Goal: Check status: Check status

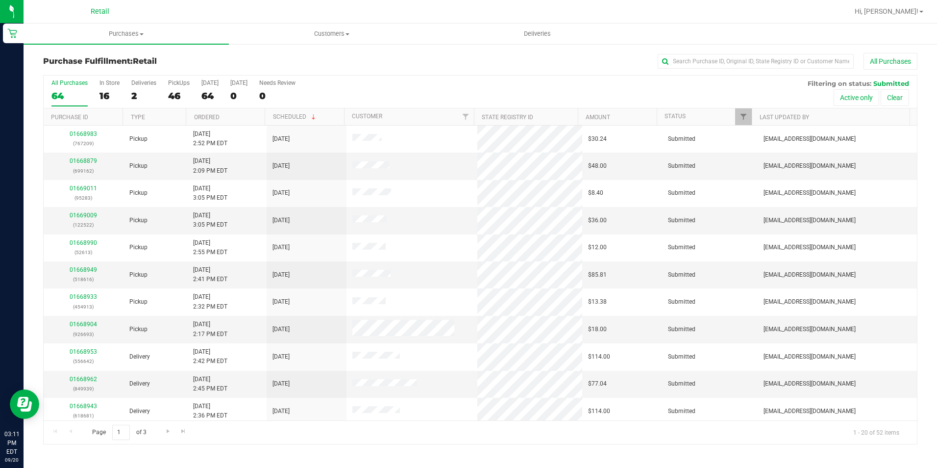
click at [78, 87] on label "All Purchases 64" at bounding box center [69, 92] width 36 height 27
click at [0, 0] on input "All Purchases 64" at bounding box center [0, 0] width 0 height 0
click at [78, 87] on label "All Purchases 64" at bounding box center [69, 92] width 36 height 27
click at [0, 0] on input "All Purchases 64" at bounding box center [0, 0] width 0 height 0
click at [715, 67] on input "text" at bounding box center [756, 61] width 196 height 15
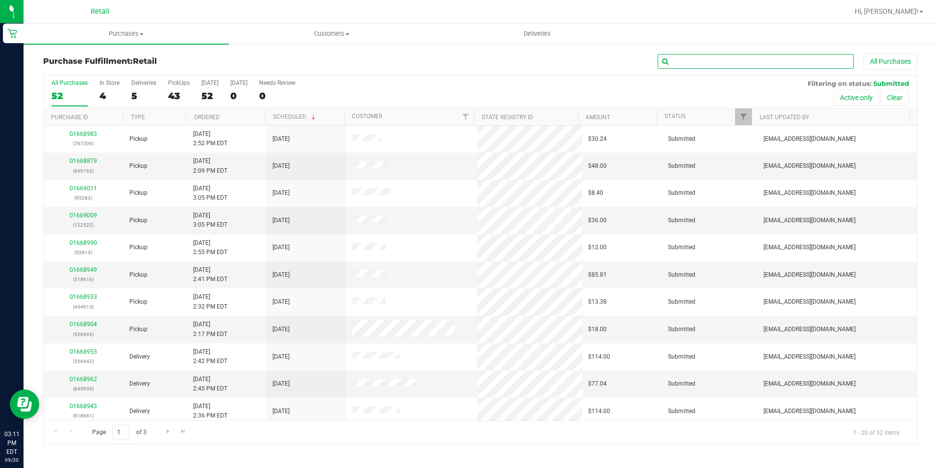
click at [718, 65] on input "text" at bounding box center [756, 61] width 196 height 15
click at [690, 64] on input "text" at bounding box center [756, 61] width 196 height 15
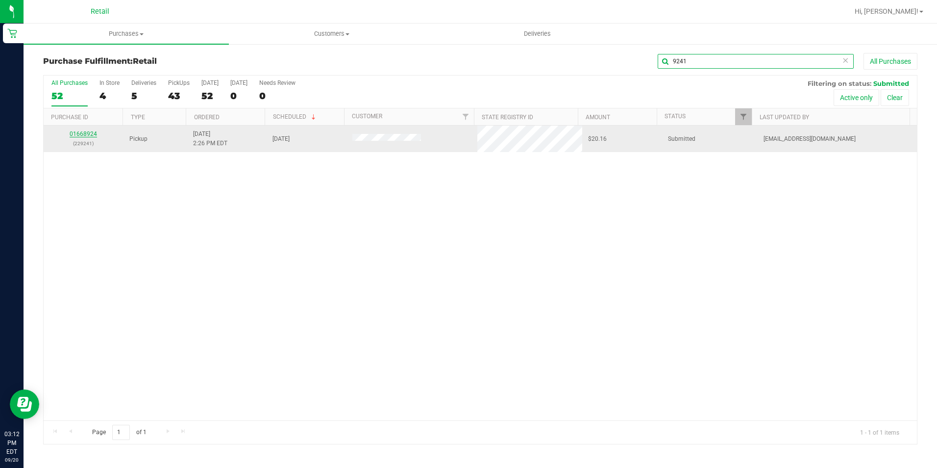
type input "9241"
click at [93, 132] on link "01668924" at bounding box center [83, 133] width 27 height 7
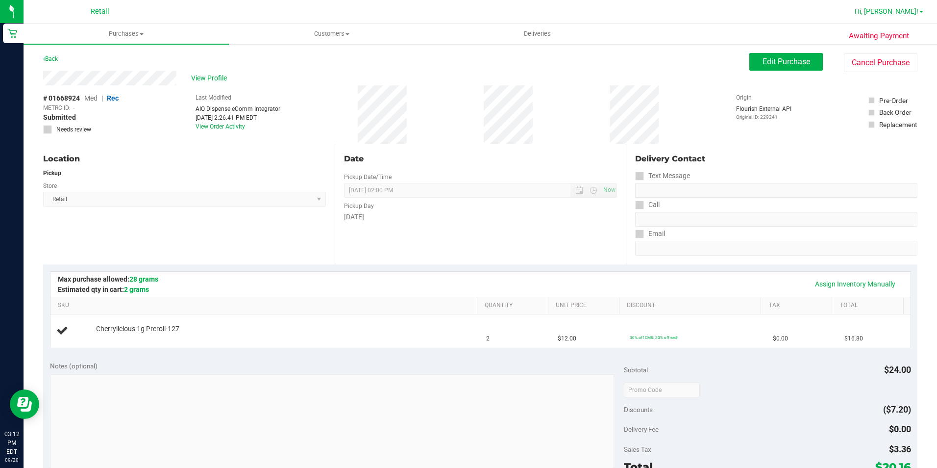
click at [899, 7] on span "Hi, [PERSON_NAME]!" at bounding box center [887, 11] width 64 height 8
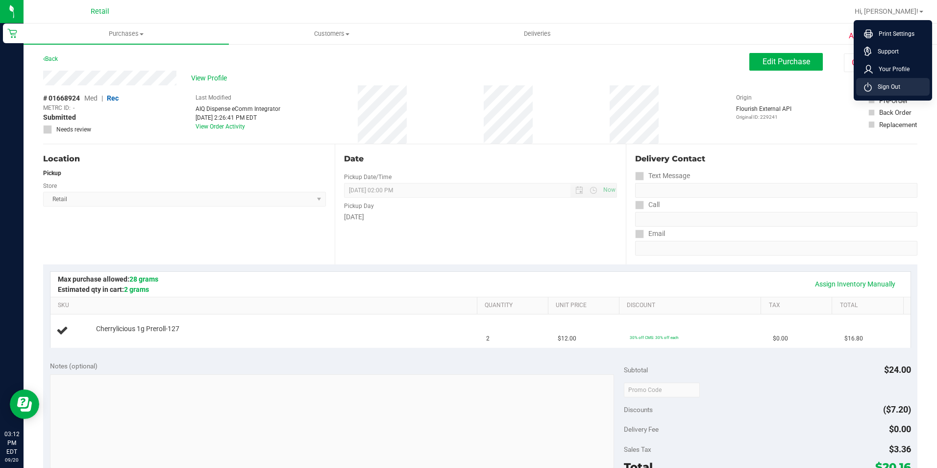
click at [891, 81] on li "Sign Out" at bounding box center [893, 87] width 74 height 18
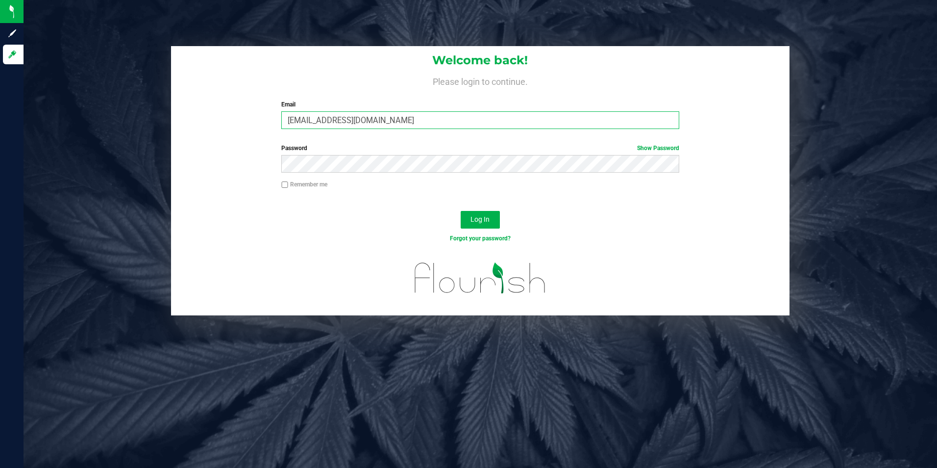
drag, startPoint x: 393, startPoint y: 120, endPoint x: 262, endPoint y: 100, distance: 132.4
click at [262, 100] on div "Welcome back! Please login to continue. Email [EMAIL_ADDRESS][DOMAIN_NAME] Requ…" at bounding box center [480, 91] width 619 height 91
type input "[EMAIL_ADDRESS][DOMAIN_NAME]"
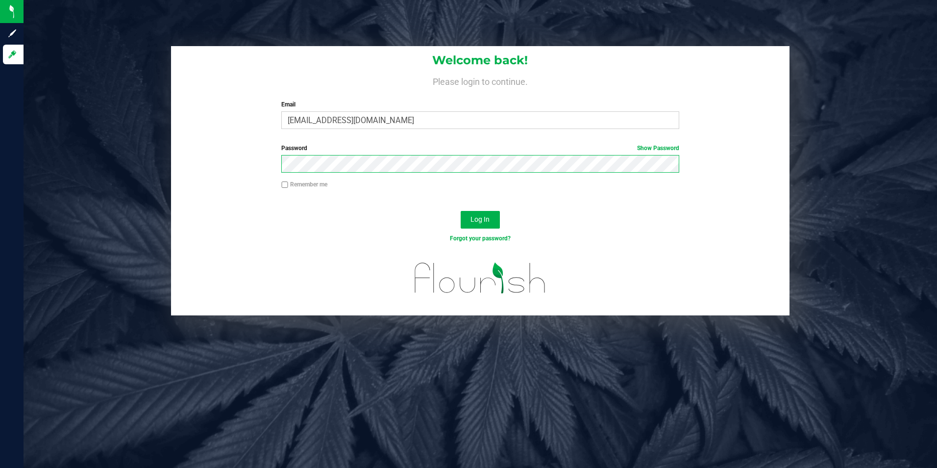
click at [201, 142] on form "Welcome back! Please login to continue. Email [EMAIL_ADDRESS][DOMAIN_NAME] Requ…" at bounding box center [480, 180] width 604 height 269
click at [461, 211] on button "Log In" at bounding box center [480, 220] width 39 height 18
